Goal: Task Accomplishment & Management: Complete application form

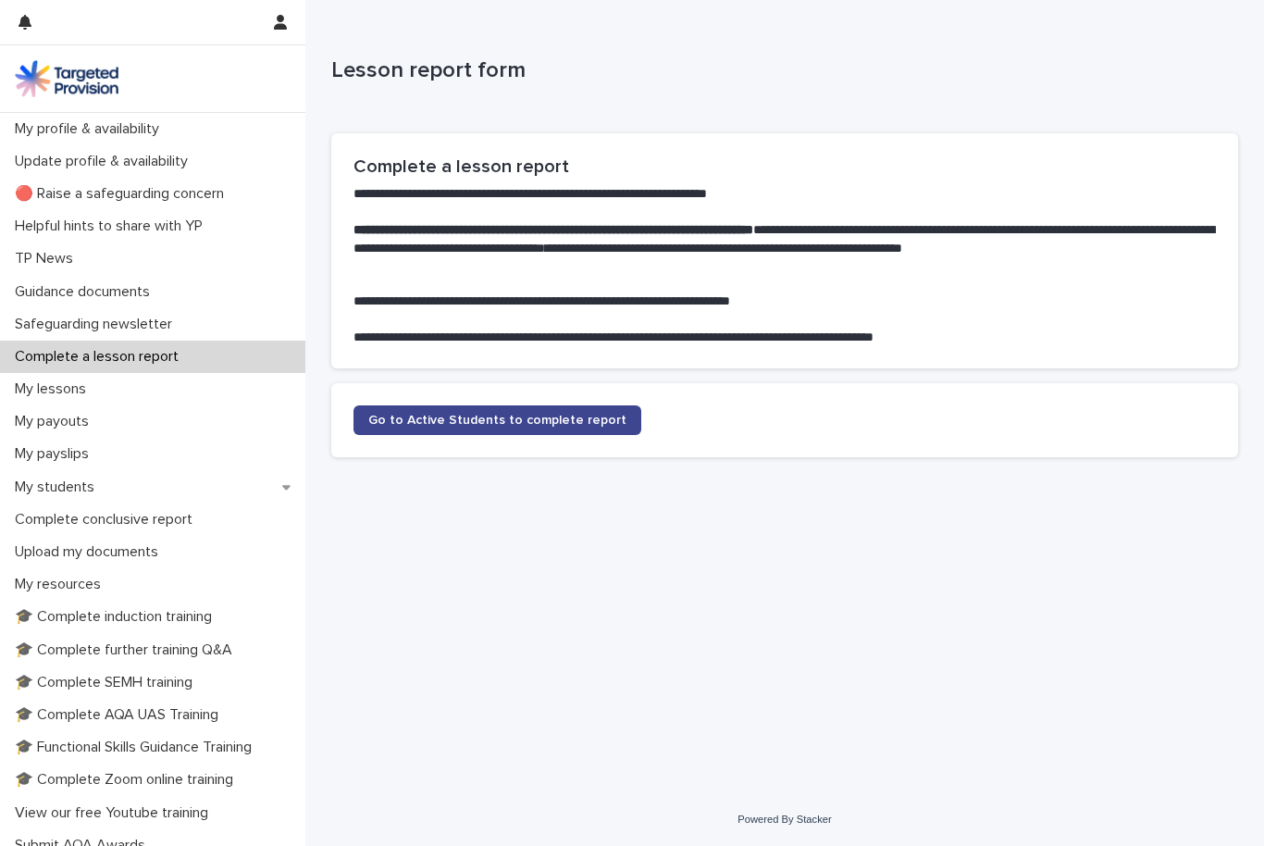
click at [560, 414] on span "Go to Active Students to complete report" at bounding box center [497, 420] width 258 height 13
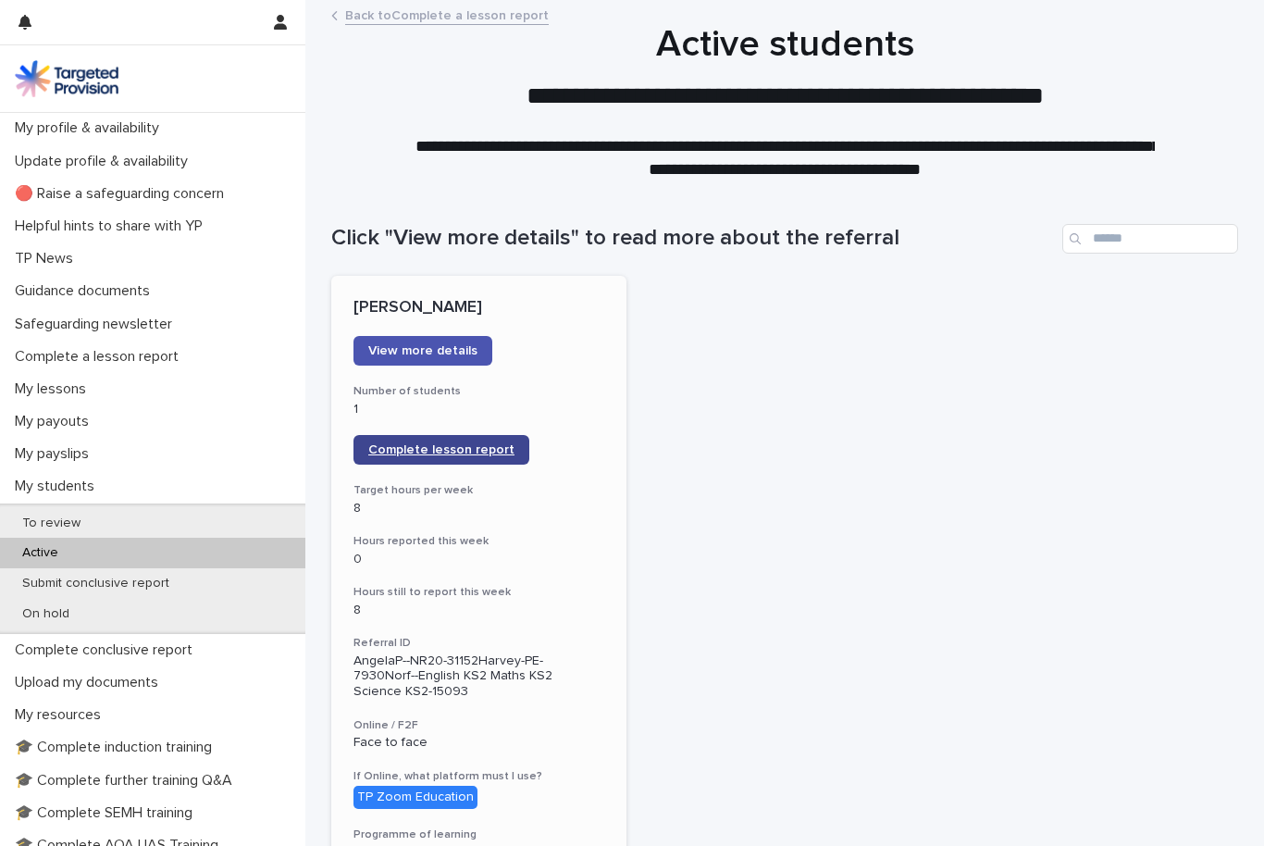
click at [485, 454] on link "Complete lesson report" at bounding box center [442, 450] width 176 height 30
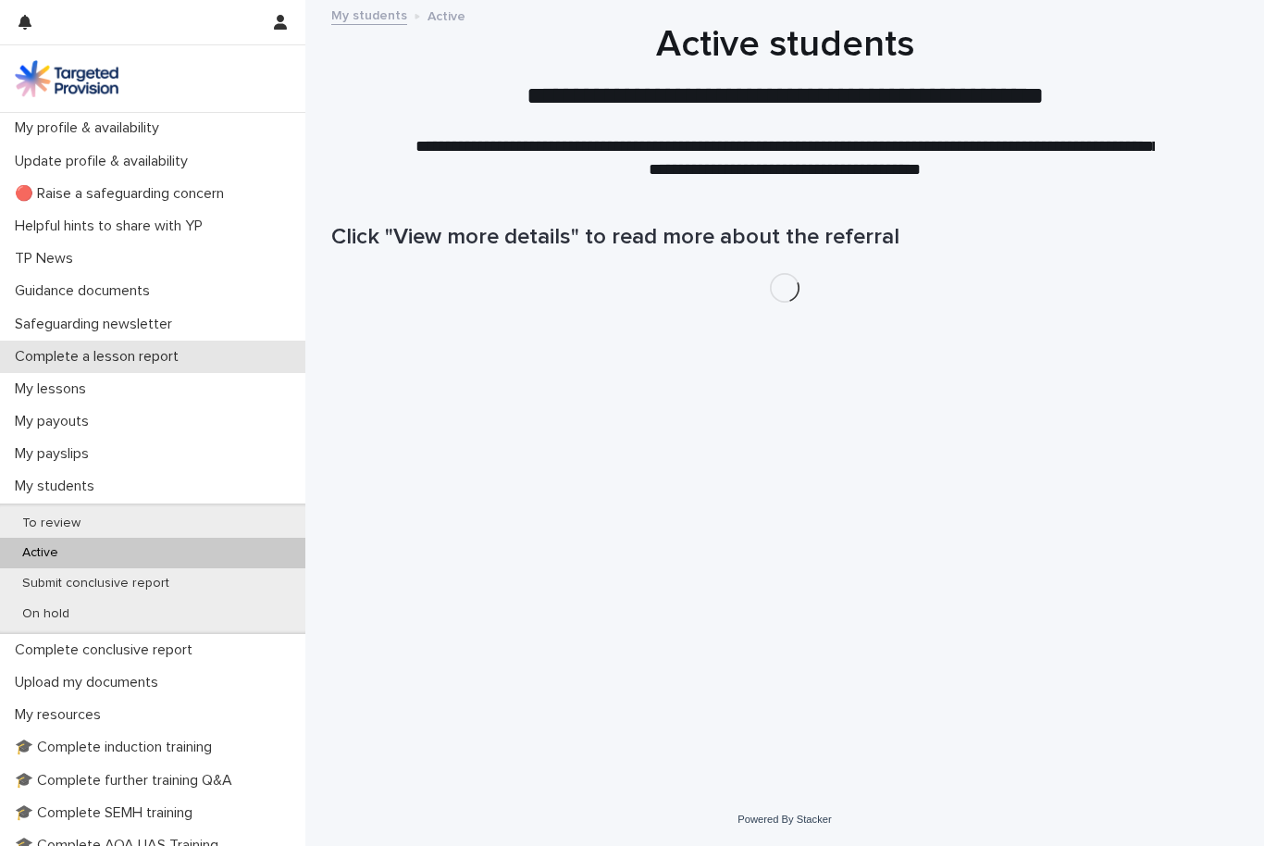
click at [161, 357] on p "Complete a lesson report" at bounding box center [100, 357] width 186 height 18
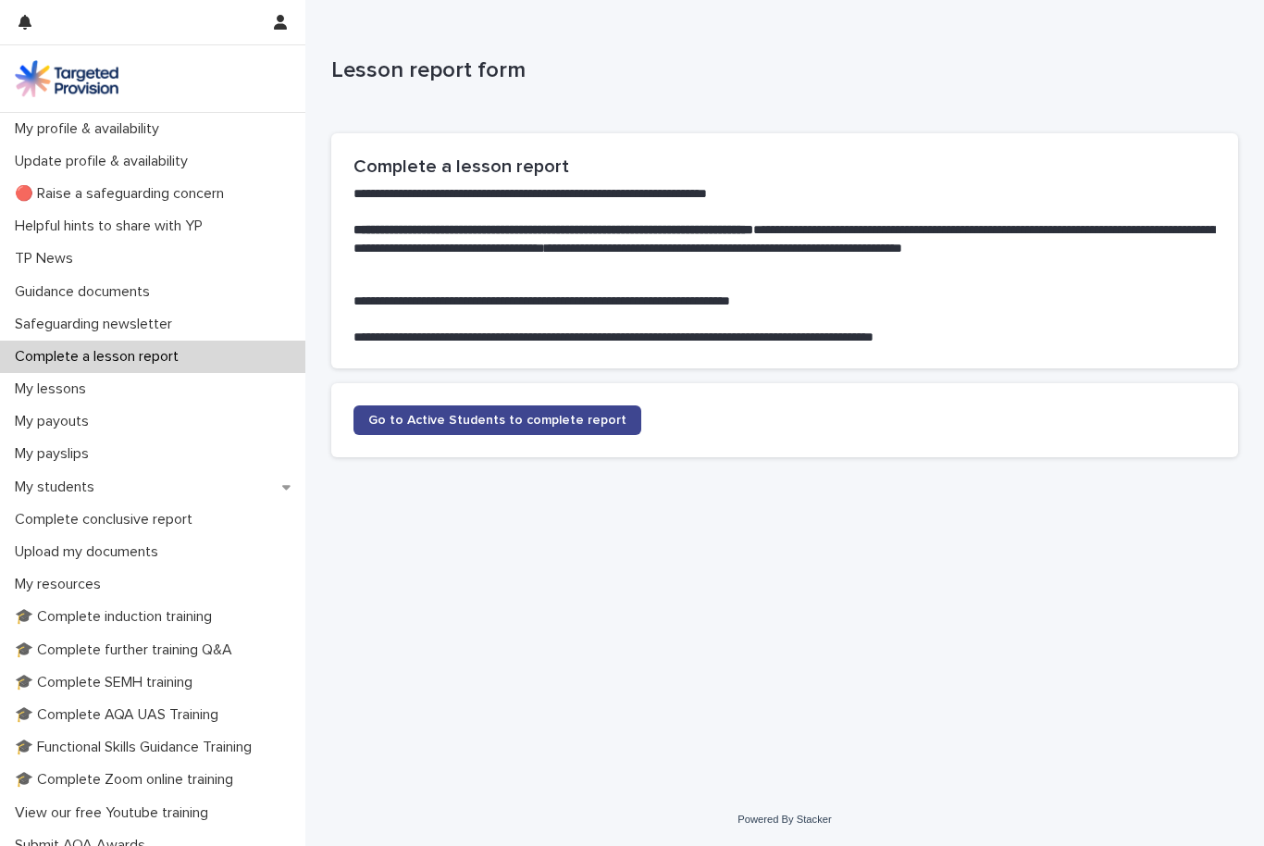
click at [564, 423] on span "Go to Active Students to complete report" at bounding box center [497, 420] width 258 height 13
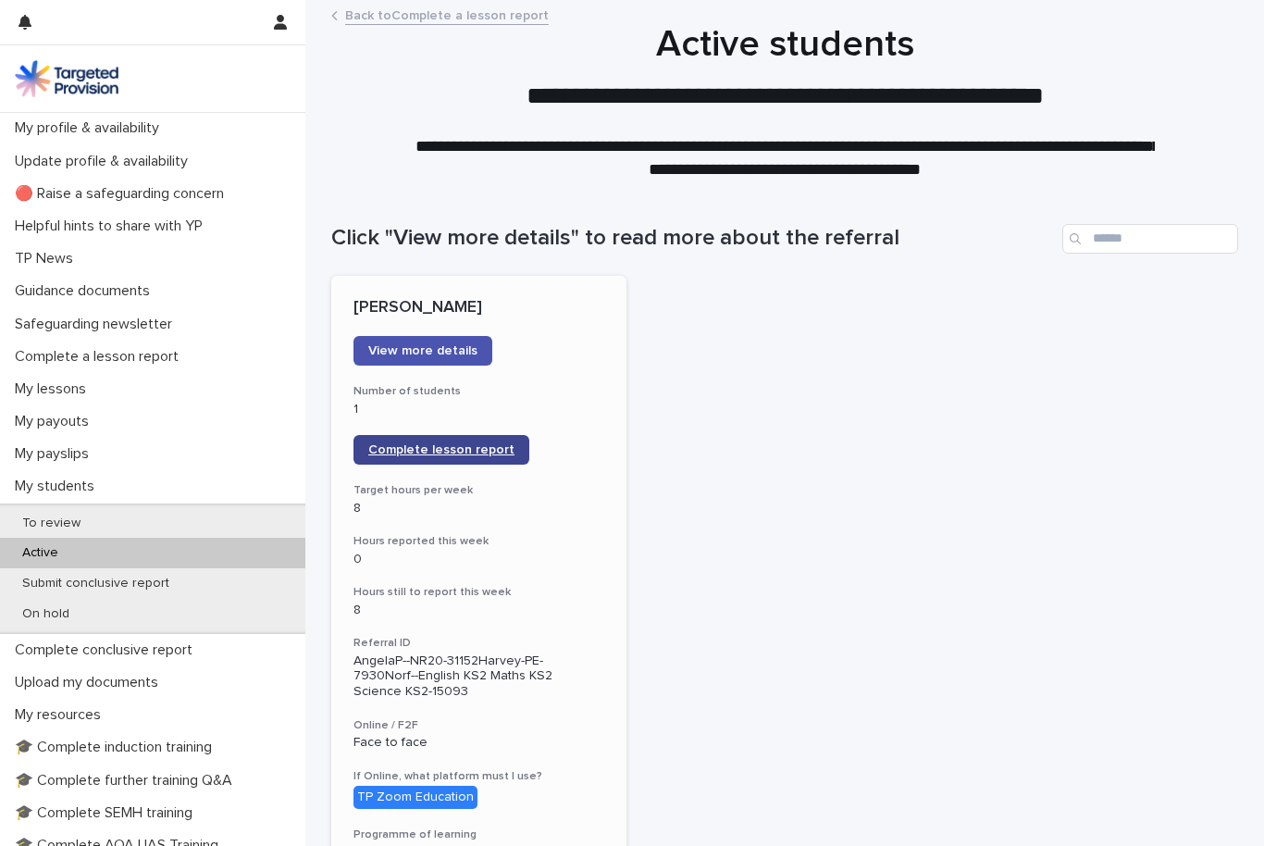
click at [472, 445] on span "Complete lesson report" at bounding box center [441, 449] width 146 height 13
